Goal: Check status: Check status

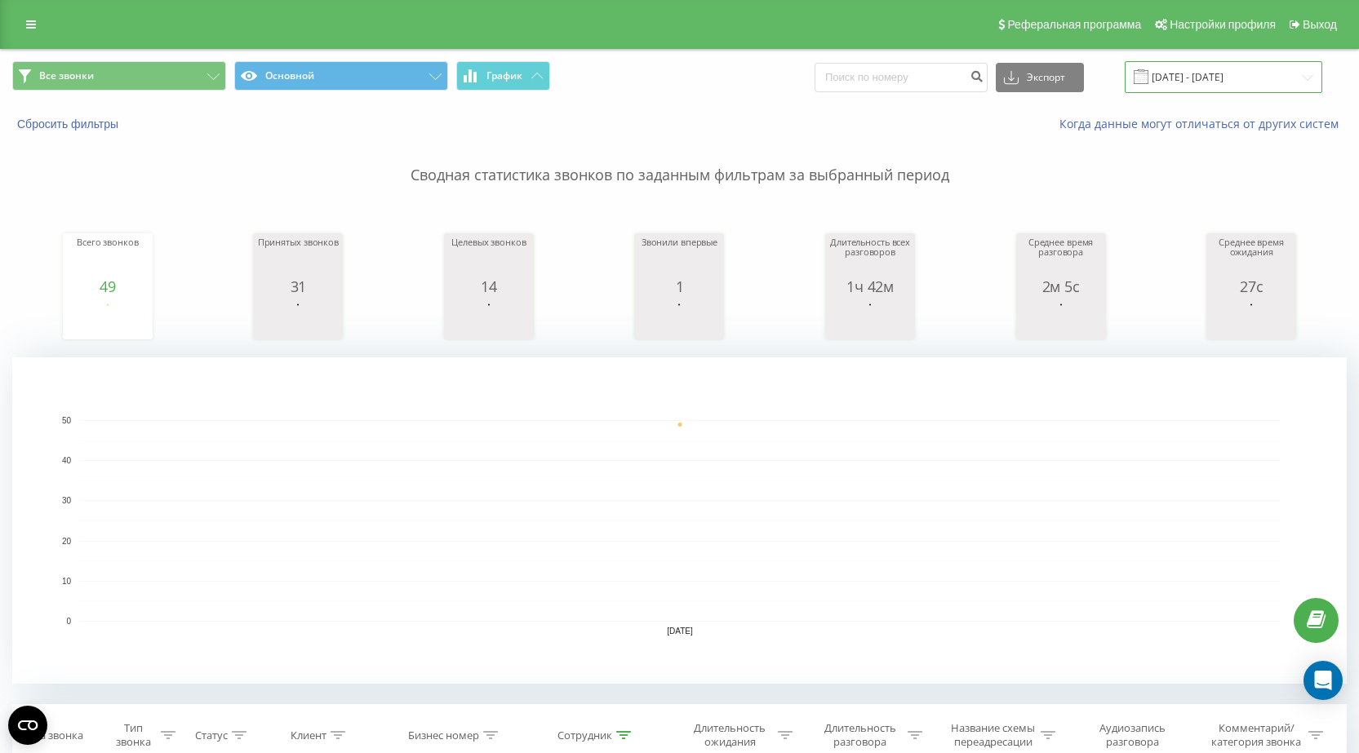
click at [1229, 83] on input "[DATE] - [DATE]" at bounding box center [1224, 77] width 198 height 32
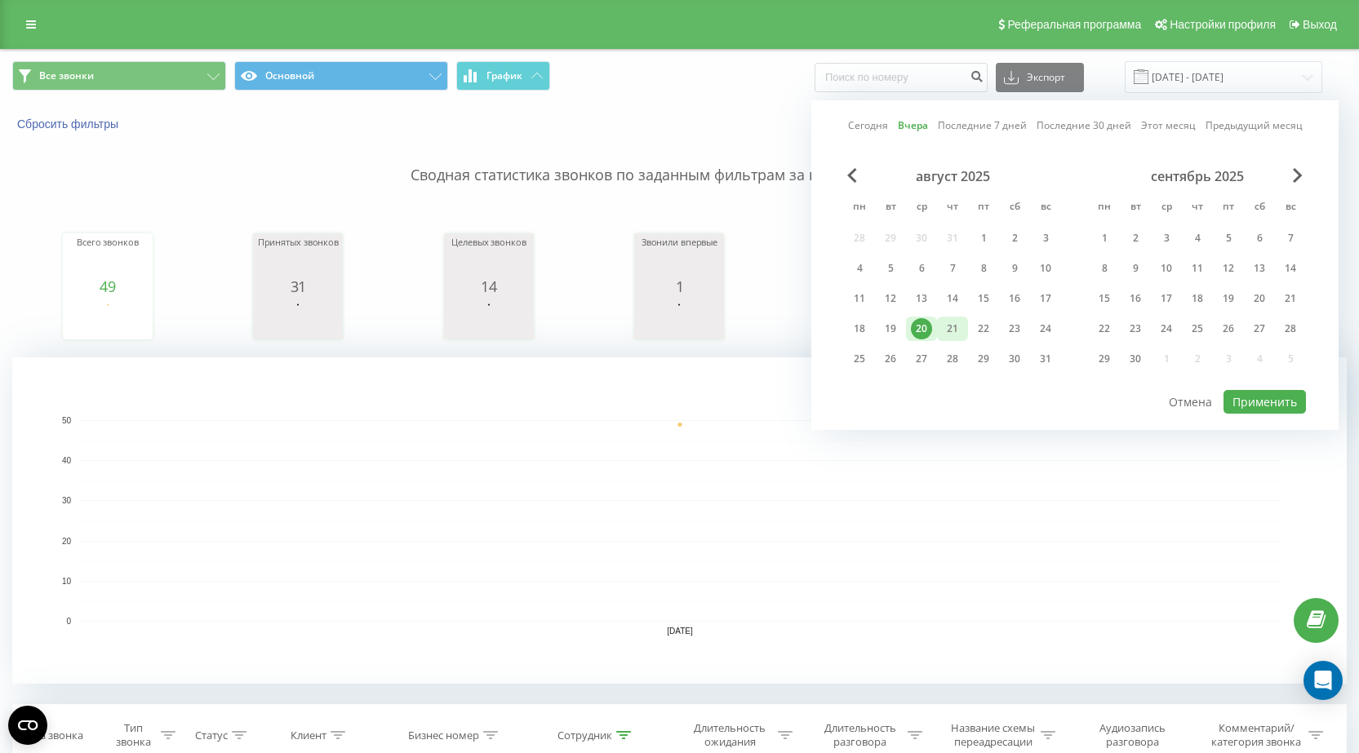
click at [950, 332] on div "21" at bounding box center [952, 328] width 21 height 21
click at [1286, 404] on button "Применить" at bounding box center [1265, 402] width 82 height 24
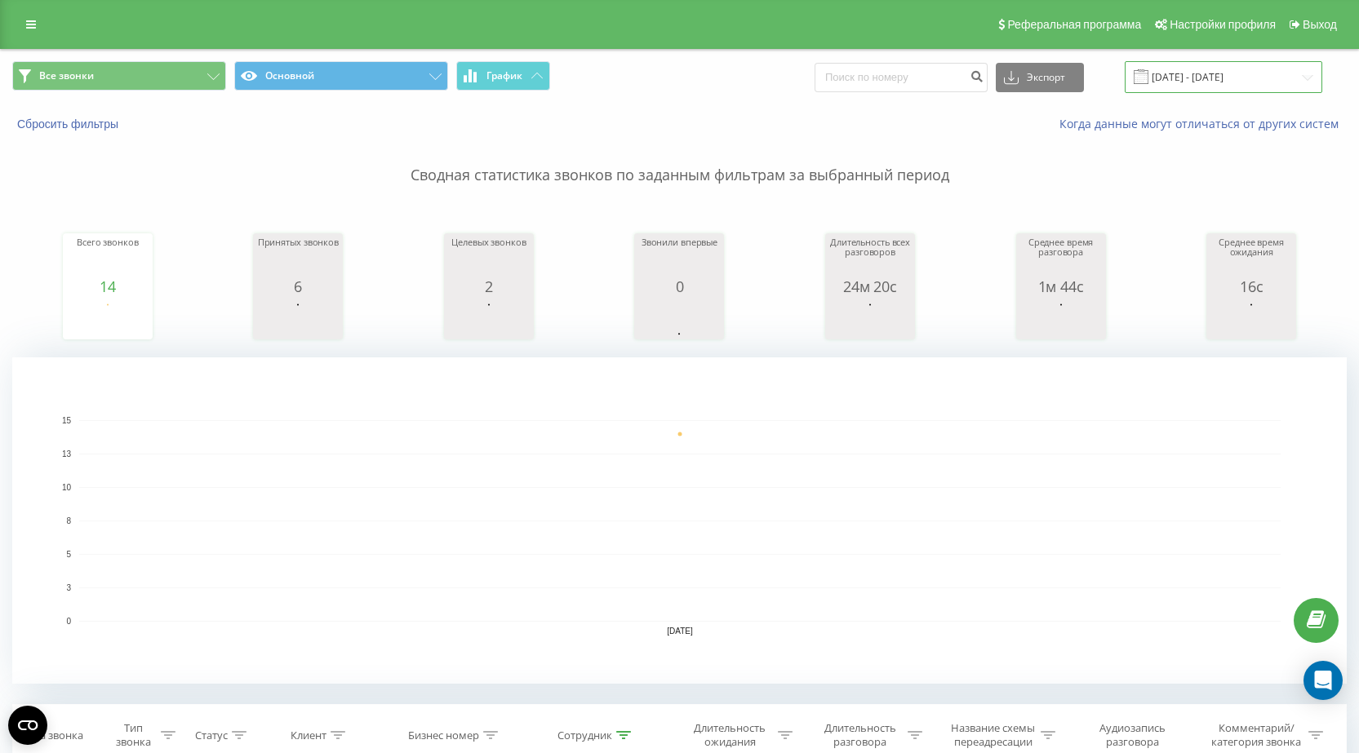
click at [1195, 77] on input "[DATE] - [DATE]" at bounding box center [1224, 77] width 198 height 32
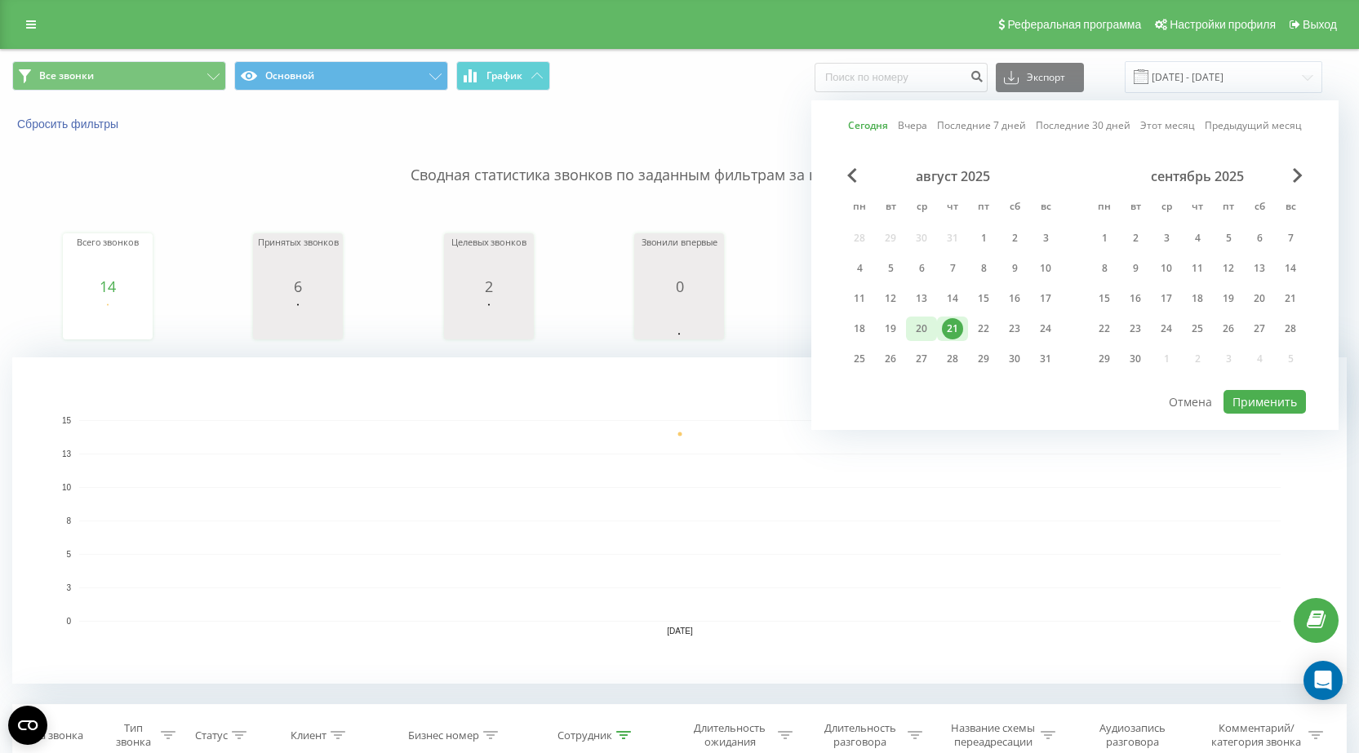
click at [919, 332] on div "20" at bounding box center [921, 328] width 21 height 21
click at [1267, 405] on button "Применить" at bounding box center [1265, 402] width 82 height 24
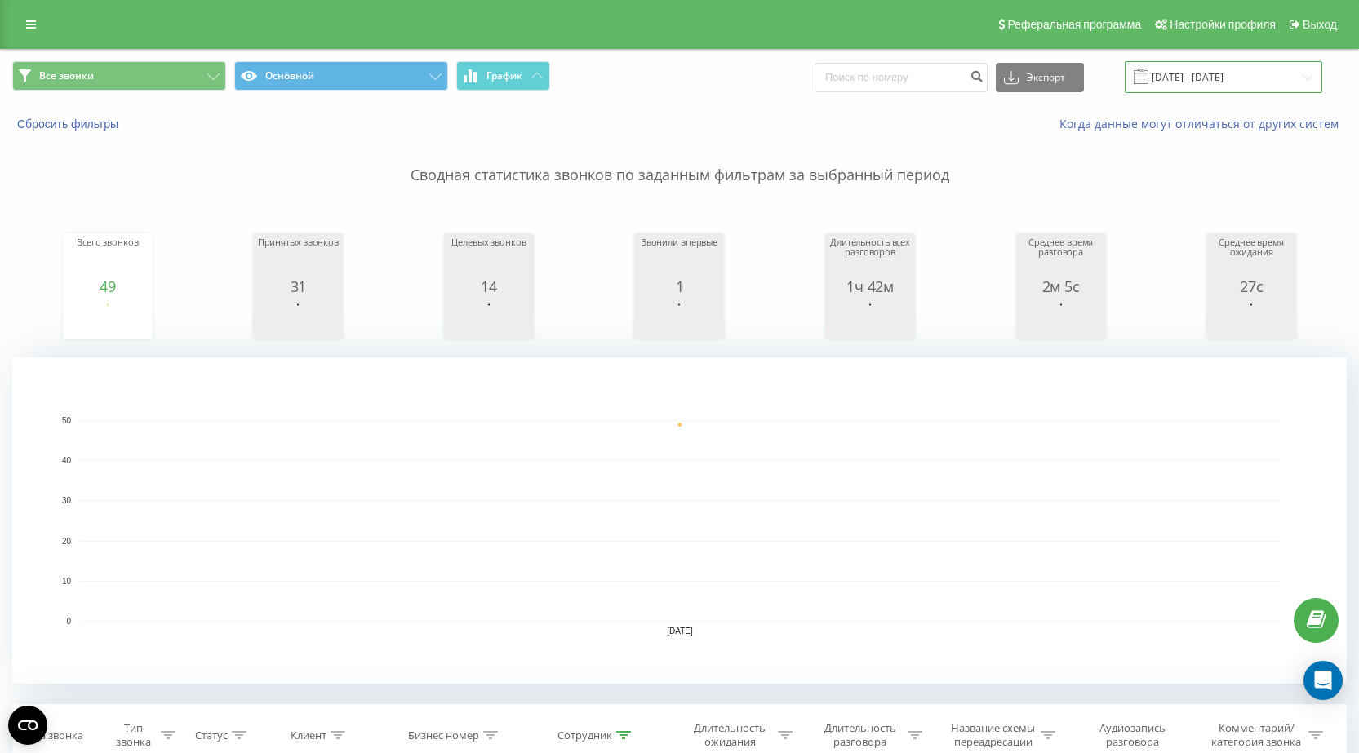
click at [1211, 83] on input "[DATE] - [DATE]" at bounding box center [1224, 77] width 198 height 32
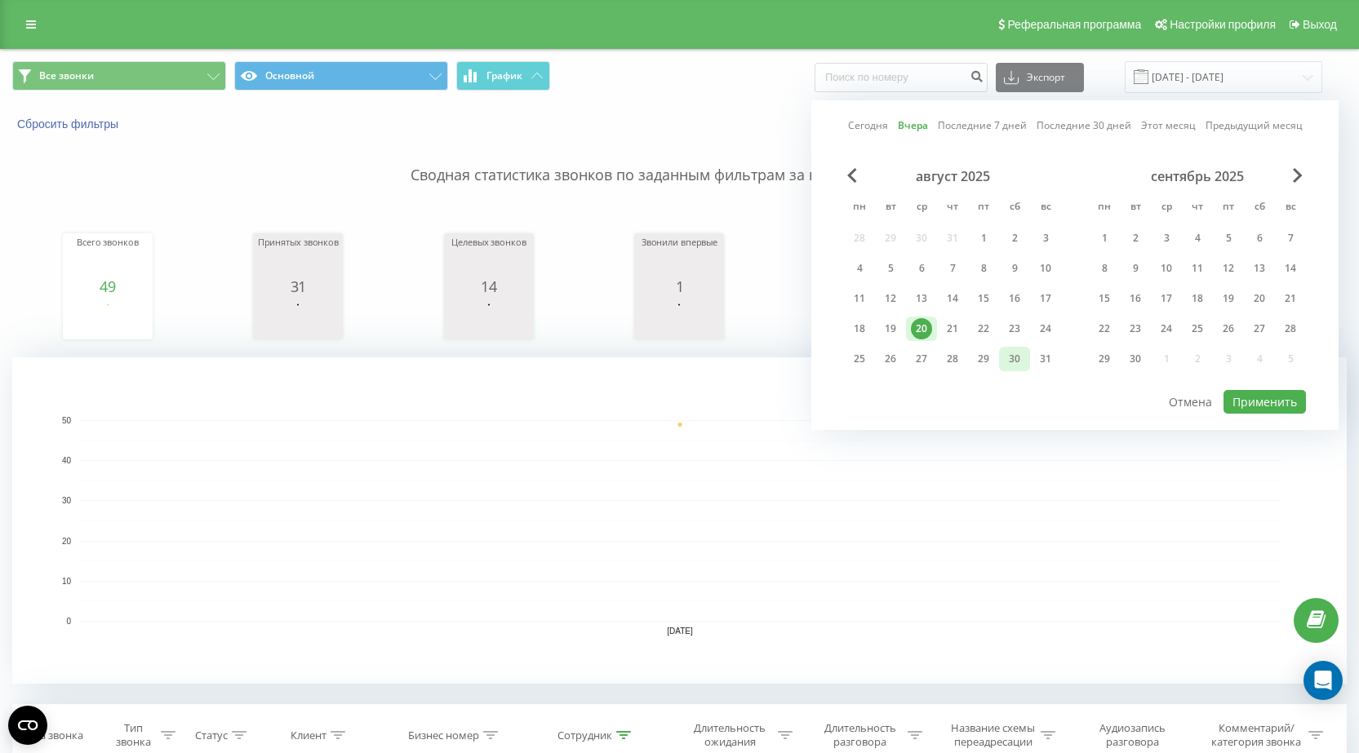
drag, startPoint x: 954, startPoint y: 329, endPoint x: 1019, endPoint y: 358, distance: 70.9
click at [955, 329] on div "21" at bounding box center [952, 328] width 21 height 21
click at [1270, 398] on button "Применить" at bounding box center [1265, 402] width 82 height 24
type input "[DATE] - [DATE]"
